Goal: Task Accomplishment & Management: Manage account settings

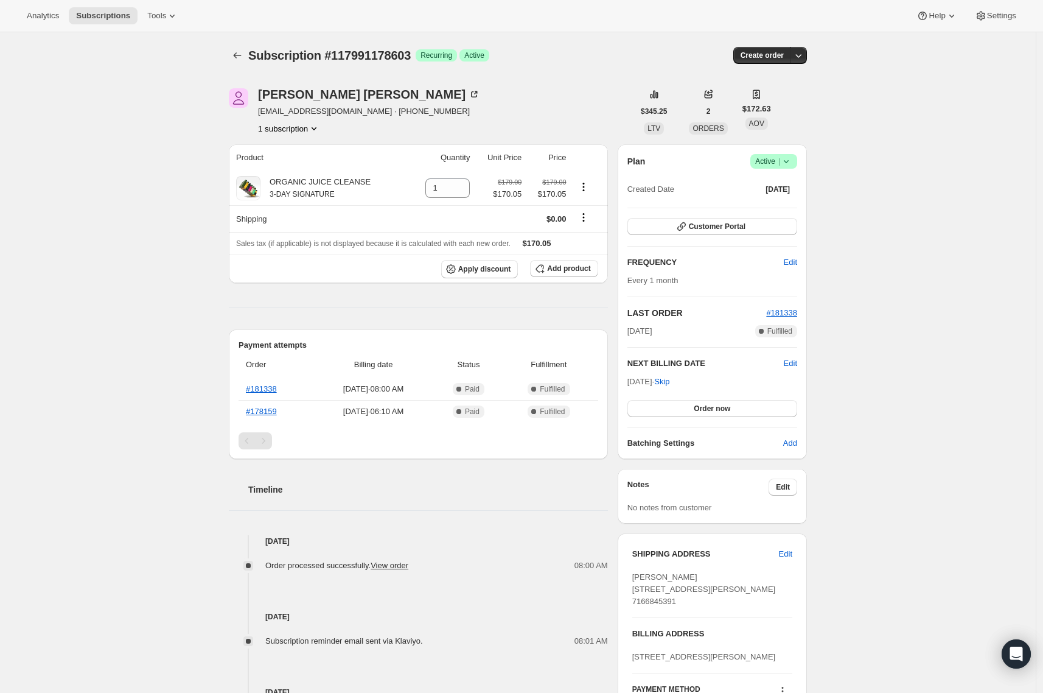
click at [792, 156] on icon at bounding box center [786, 161] width 12 height 12
click at [800, 210] on span "Cancel subscription" at bounding box center [773, 205] width 69 height 9
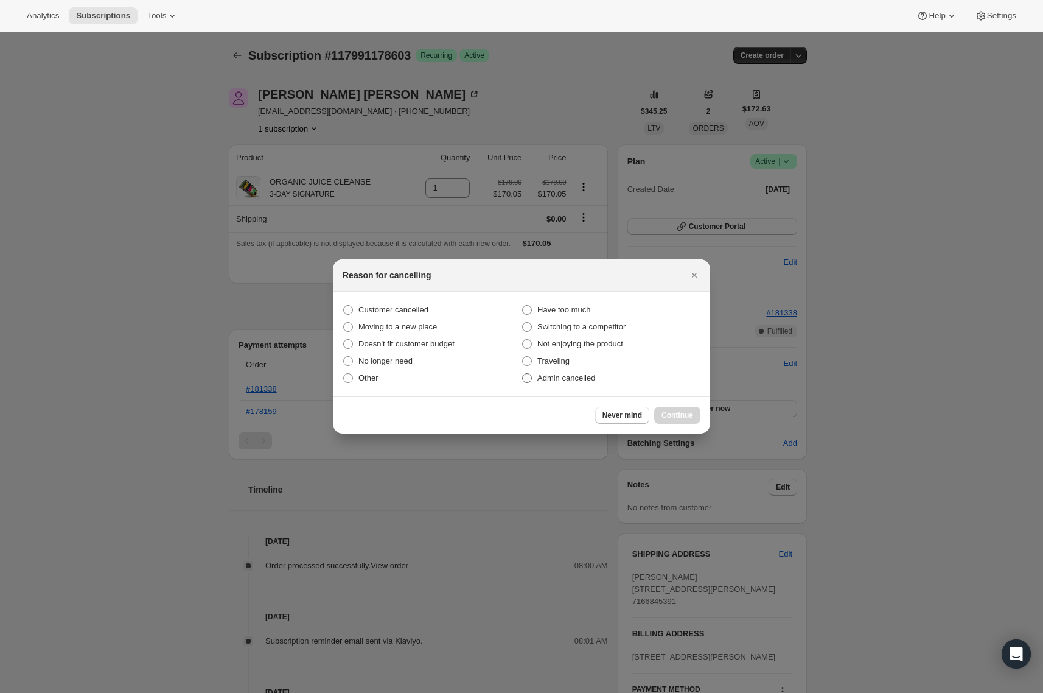
click at [550, 382] on span "Admin cancelled" at bounding box center [566, 377] width 58 height 9
click at [523, 374] on input "Admin cancelled" at bounding box center [522, 373] width 1 height 1
radio input "true"
click at [670, 419] on span "Continue" at bounding box center [677, 415] width 32 height 10
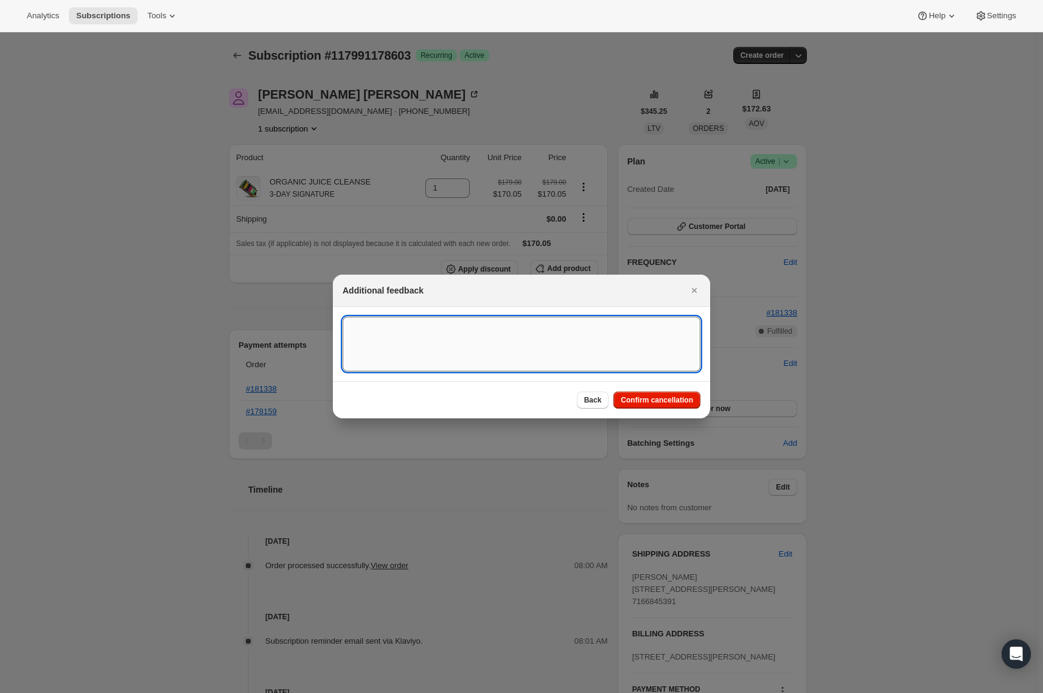
click at [444, 367] on textarea ":rbk:" at bounding box center [522, 343] width 358 height 55
type textarea "customer request"
click at [640, 397] on span "Confirm cancellation" at bounding box center [657, 400] width 72 height 10
